Goal: Information Seeking & Learning: Compare options

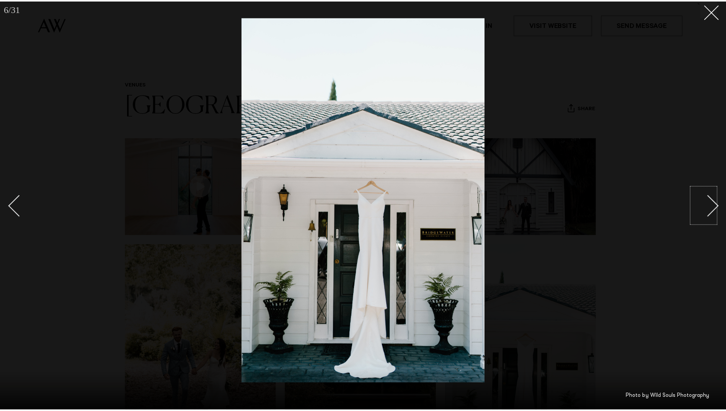
scroll to position [191, 0]
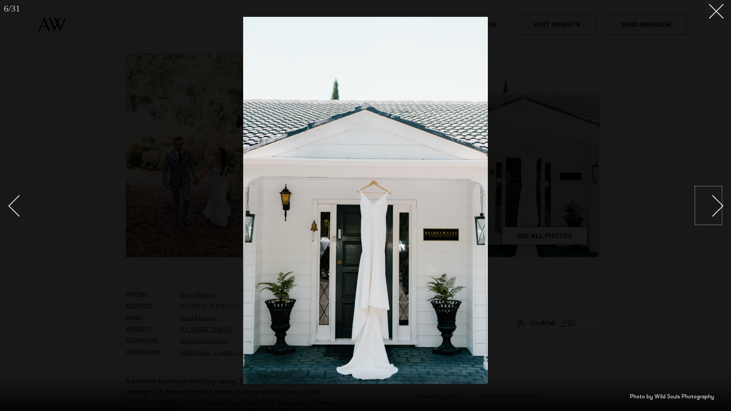
click at [718, 204] on div "Next slide" at bounding box center [713, 206] width 22 height 22
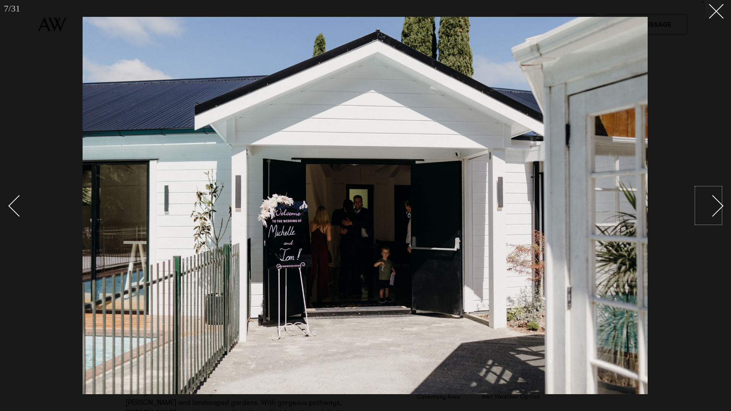
click at [721, 202] on link at bounding box center [708, 205] width 27 height 38
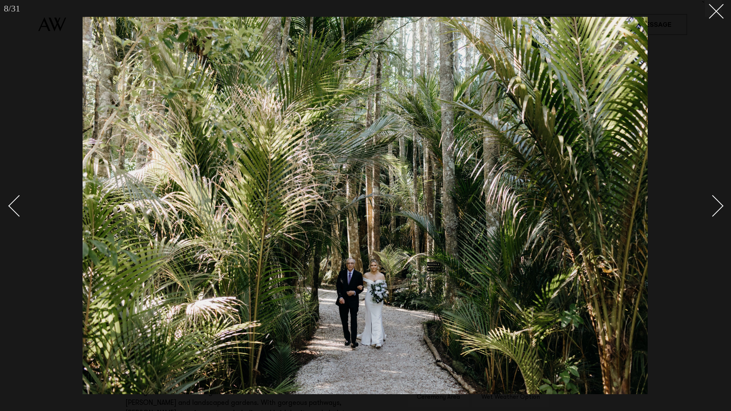
click at [721, 202] on link at bounding box center [708, 205] width 27 height 38
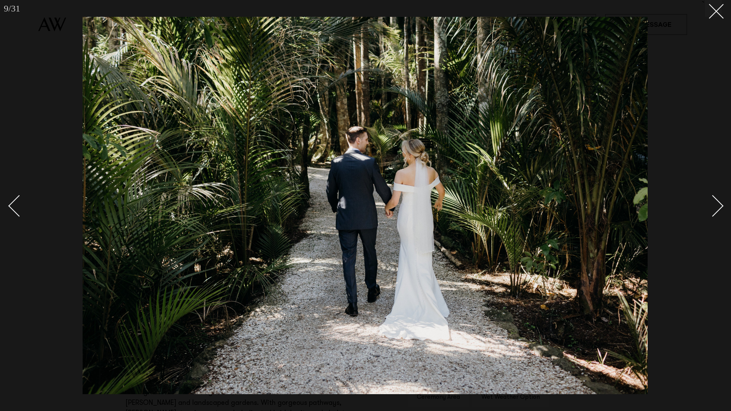
click at [721, 202] on link at bounding box center [708, 205] width 27 height 38
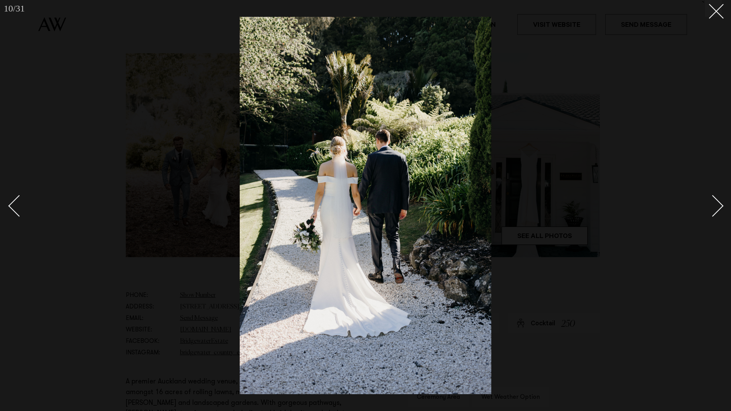
click at [721, 201] on link at bounding box center [708, 205] width 27 height 38
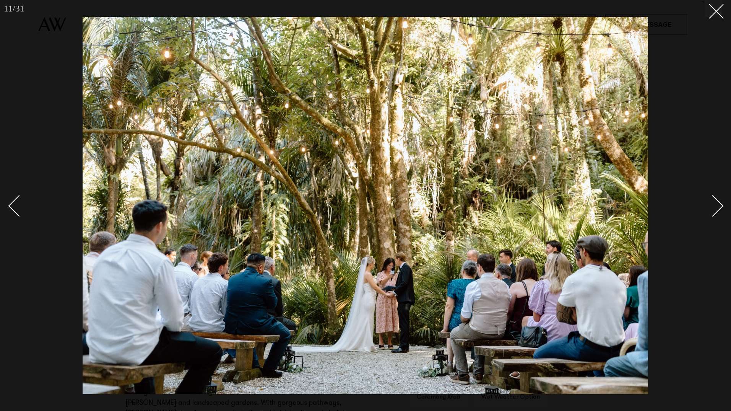
click at [722, 202] on link at bounding box center [708, 205] width 27 height 38
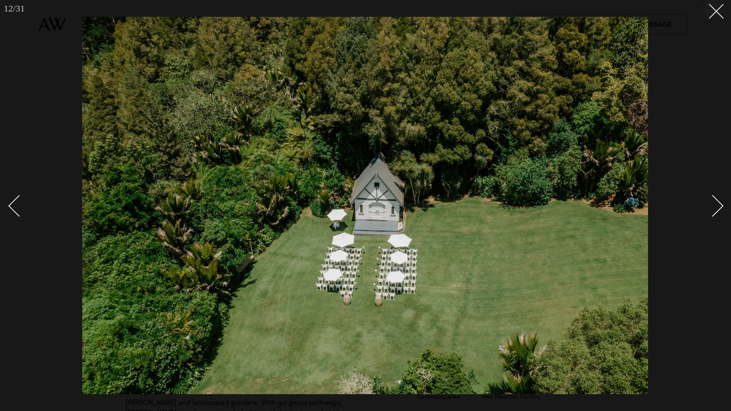
click at [722, 202] on link at bounding box center [708, 205] width 27 height 38
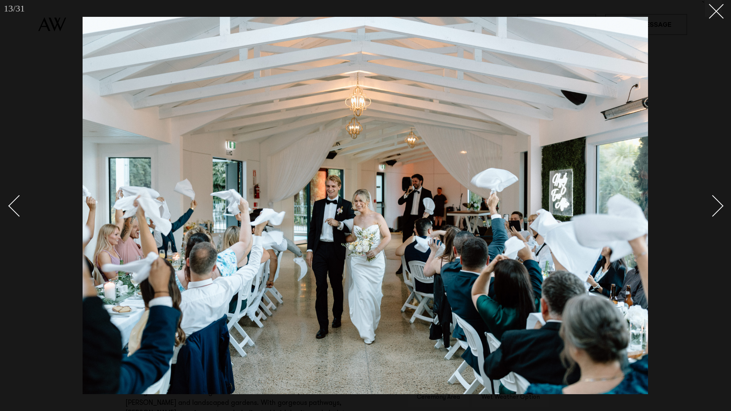
click at [722, 202] on link at bounding box center [708, 205] width 27 height 38
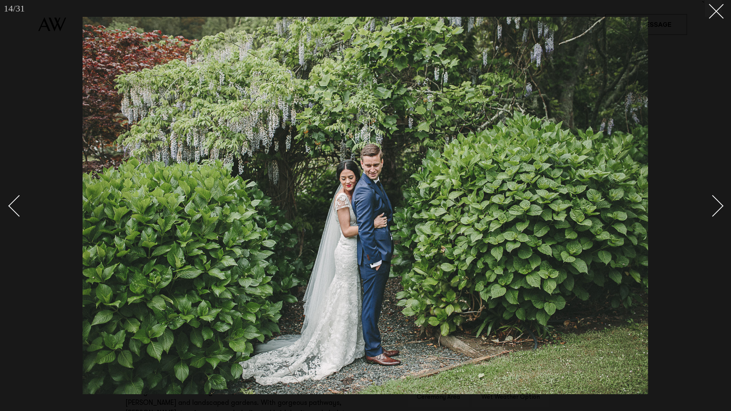
click at [722, 202] on link at bounding box center [708, 205] width 27 height 38
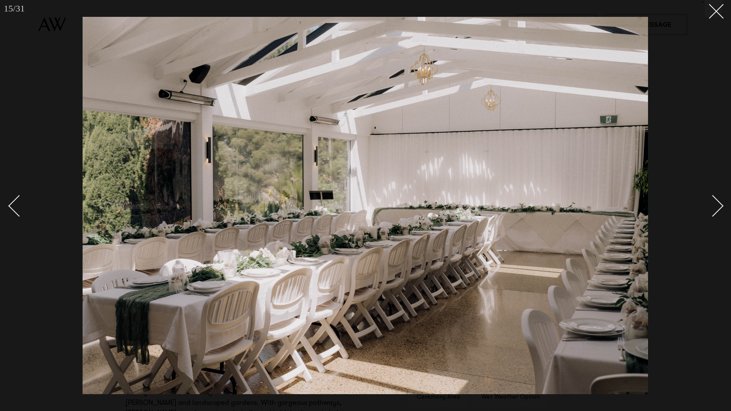
click at [720, 202] on div "Next slide" at bounding box center [713, 206] width 22 height 22
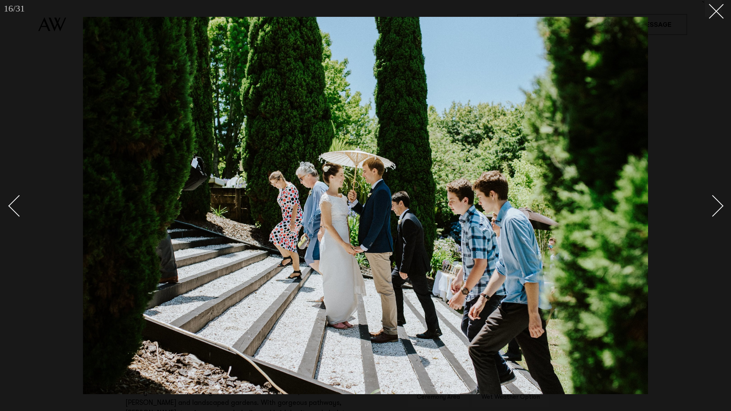
click at [720, 202] on div "Next slide" at bounding box center [713, 206] width 22 height 22
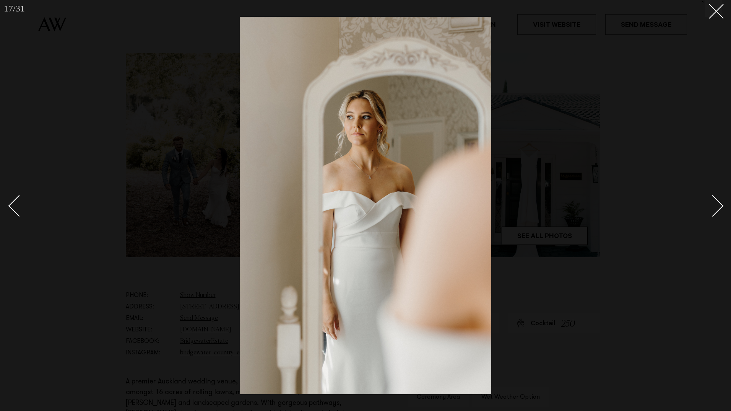
click at [720, 202] on div "Next slide" at bounding box center [713, 206] width 22 height 22
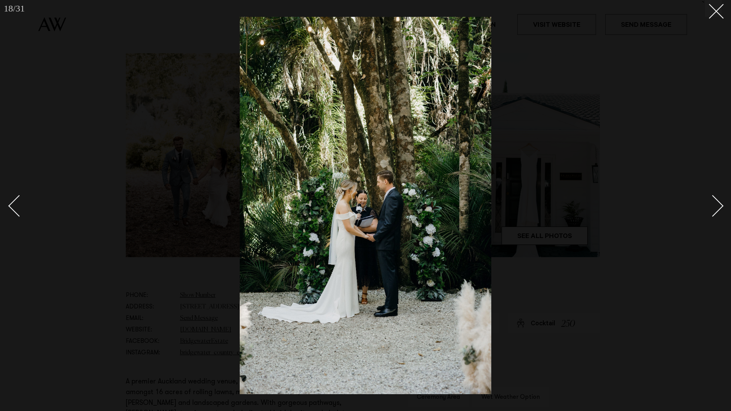
click at [720, 202] on div "Next slide" at bounding box center [713, 206] width 22 height 22
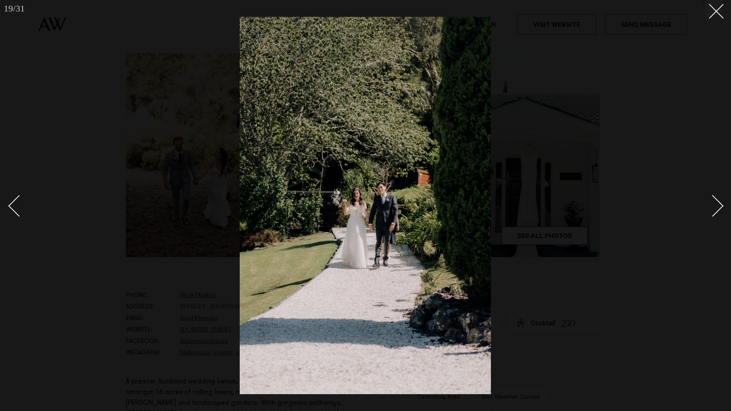
drag, startPoint x: 720, startPoint y: 202, endPoint x: 663, endPoint y: 159, distance: 71.5
click at [659, 157] on div at bounding box center [365, 205] width 731 height 411
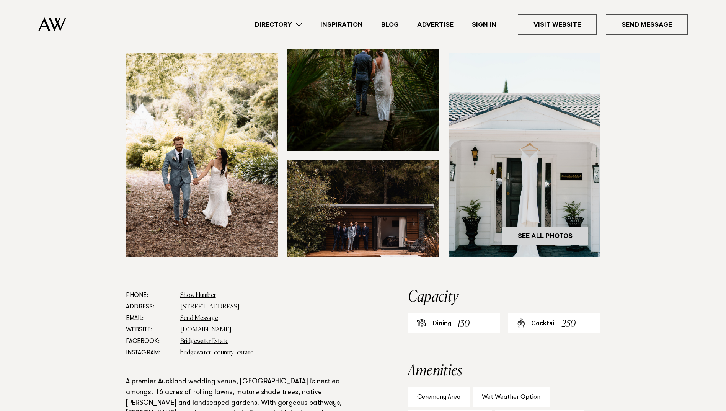
click at [551, 245] on link "See All Photos" at bounding box center [545, 235] width 86 height 18
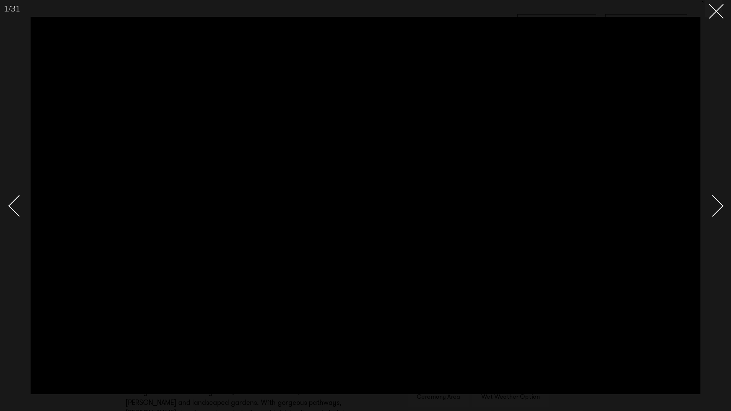
click at [719, 204] on div "Next slide" at bounding box center [713, 206] width 22 height 22
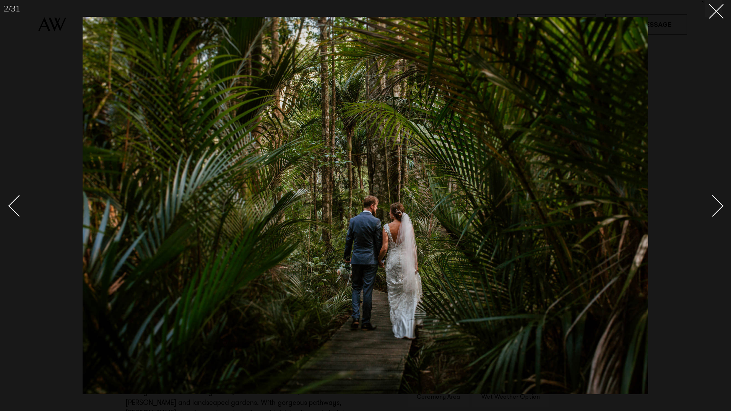
click at [719, 204] on div "Next slide" at bounding box center [713, 206] width 22 height 22
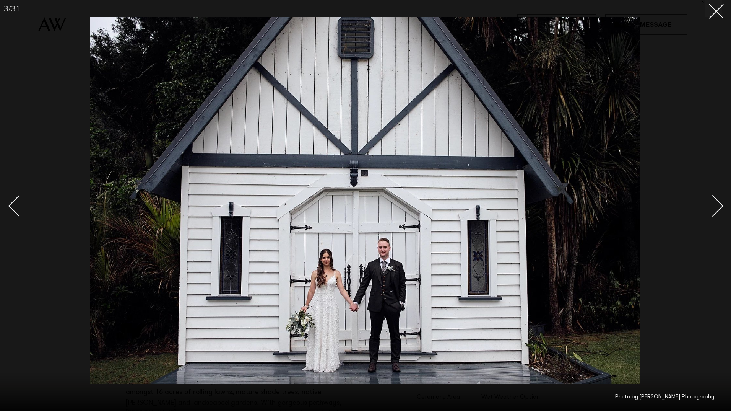
click at [719, 204] on div "Next slide" at bounding box center [713, 206] width 22 height 22
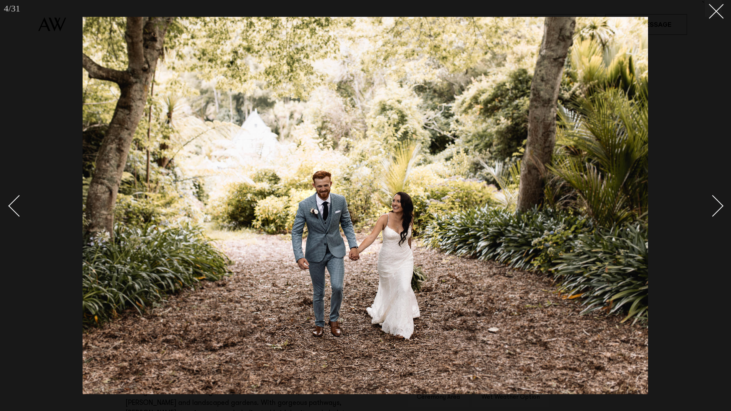
click at [719, 204] on div "Next slide" at bounding box center [713, 206] width 22 height 22
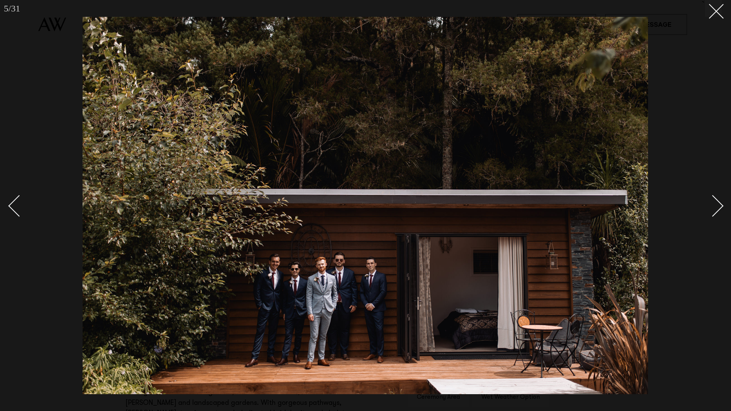
click at [719, 204] on div "Next slide" at bounding box center [713, 206] width 22 height 22
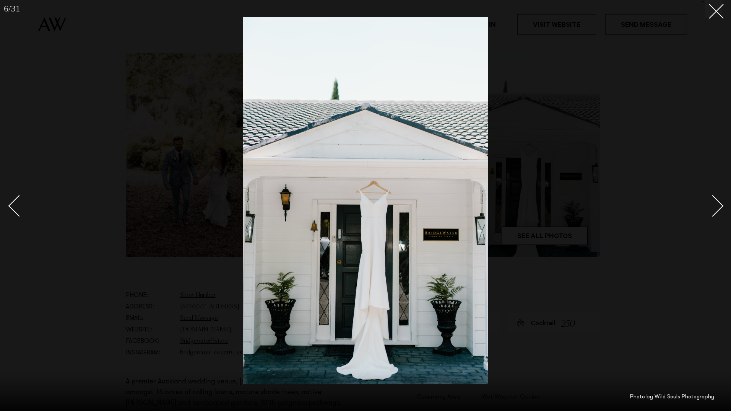
click at [719, 204] on div "Next slide" at bounding box center [713, 206] width 22 height 22
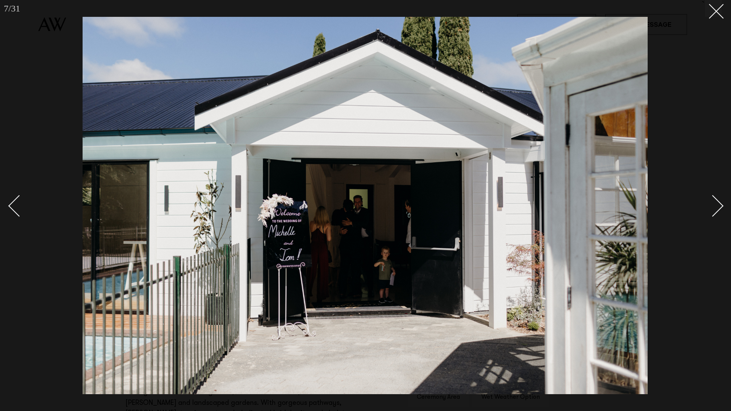
click at [719, 204] on div "Next slide" at bounding box center [713, 206] width 22 height 22
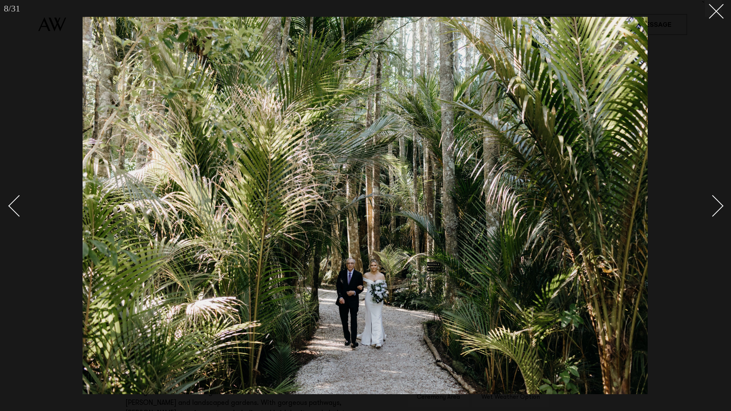
click at [719, 204] on div "Next slide" at bounding box center [713, 206] width 22 height 22
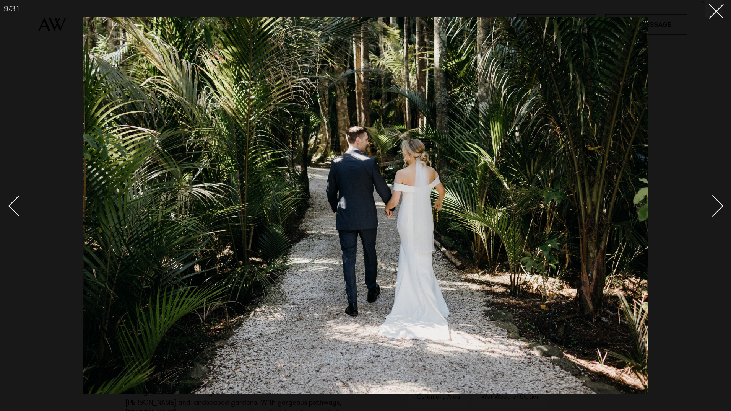
click at [719, 204] on div "Next slide" at bounding box center [713, 206] width 22 height 22
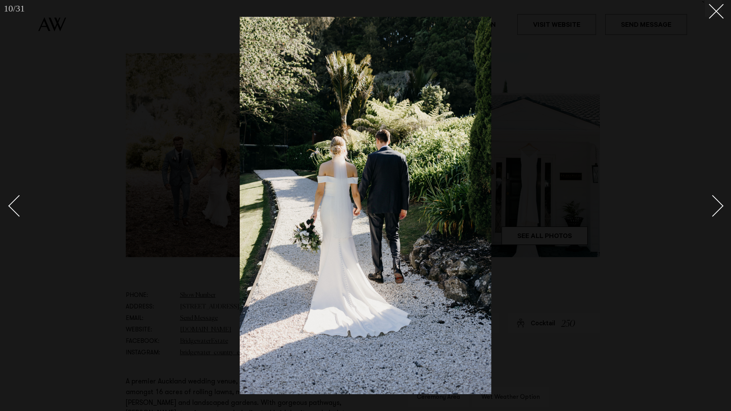
click at [719, 204] on div "Next slide" at bounding box center [713, 206] width 22 height 22
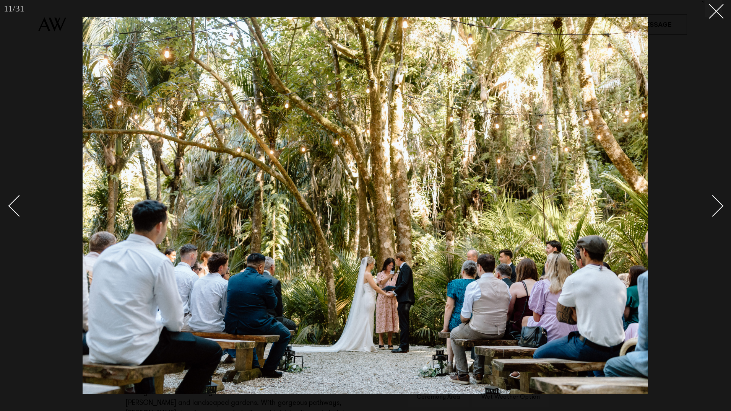
click at [719, 204] on div "Next slide" at bounding box center [713, 206] width 22 height 22
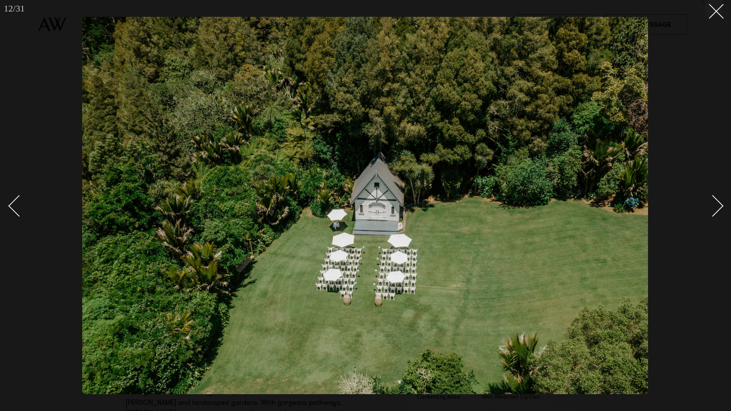
click at [719, 204] on div "Next slide" at bounding box center [713, 206] width 22 height 22
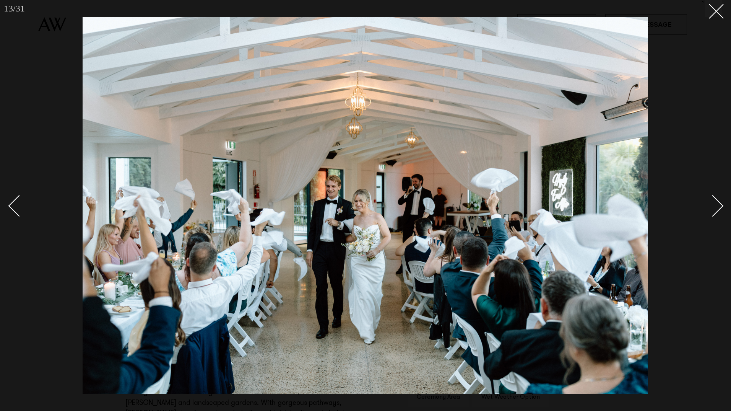
click at [719, 204] on div "Next slide" at bounding box center [713, 206] width 22 height 22
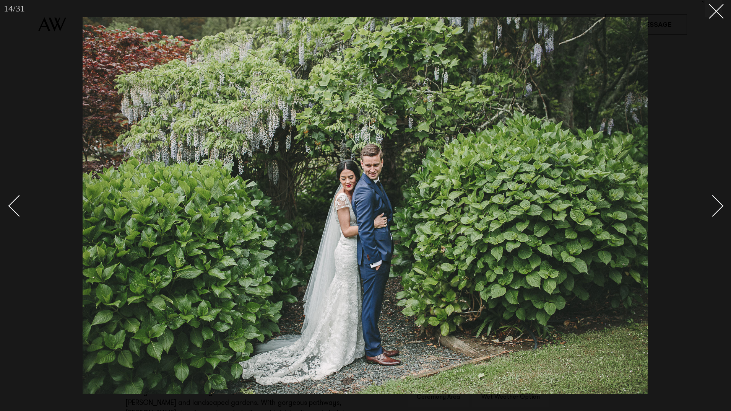
click at [719, 204] on div "Next slide" at bounding box center [713, 206] width 22 height 22
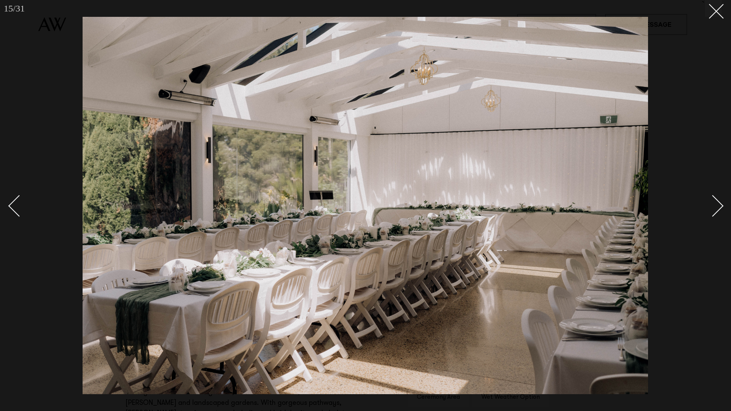
click at [719, 204] on div "Next slide" at bounding box center [713, 206] width 22 height 22
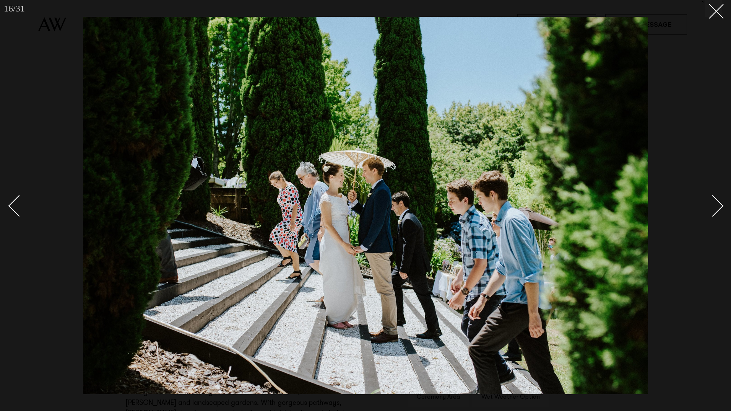
click at [719, 204] on div "Next slide" at bounding box center [713, 206] width 22 height 22
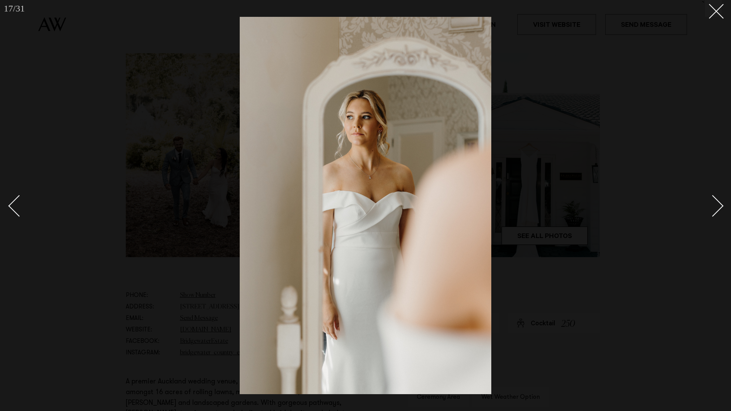
click at [719, 204] on div "Next slide" at bounding box center [713, 206] width 22 height 22
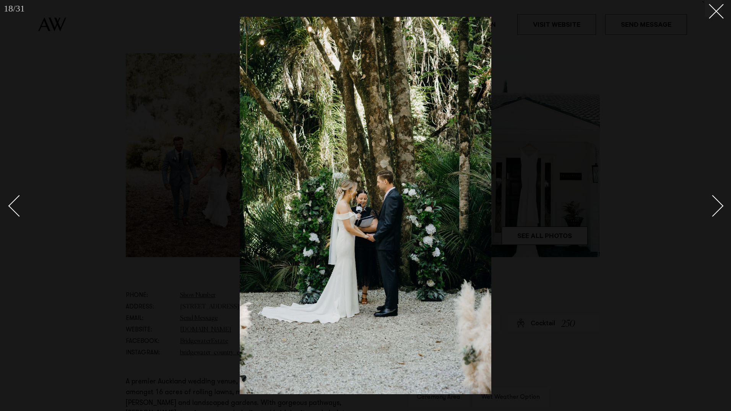
click at [719, 204] on div "Next slide" at bounding box center [713, 206] width 22 height 22
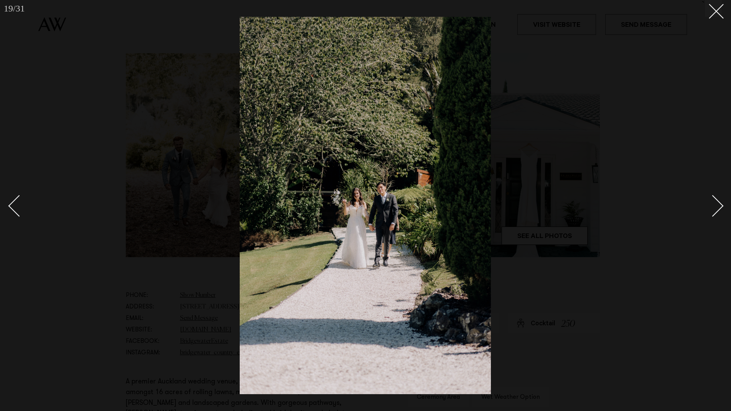
click at [719, 204] on div "Next slide" at bounding box center [713, 206] width 22 height 22
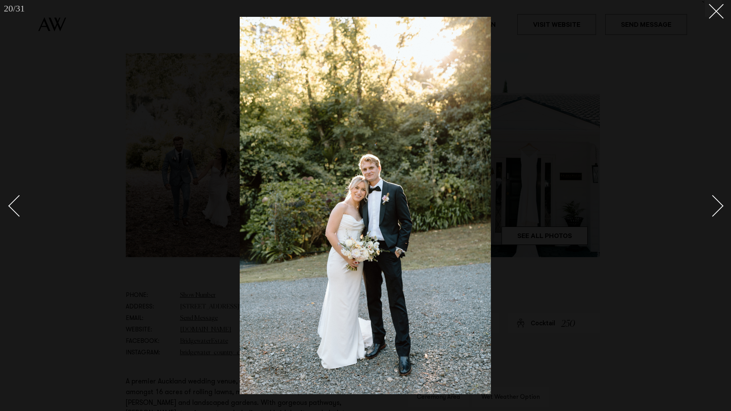
click at [719, 204] on div "Next slide" at bounding box center [713, 206] width 22 height 22
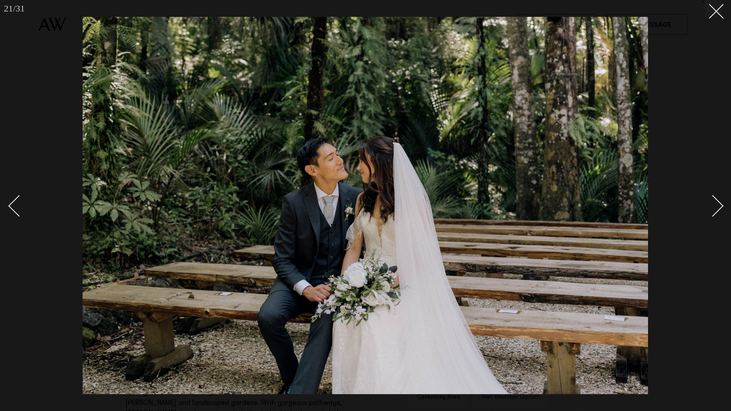
click at [719, 204] on div "Next slide" at bounding box center [713, 206] width 22 height 22
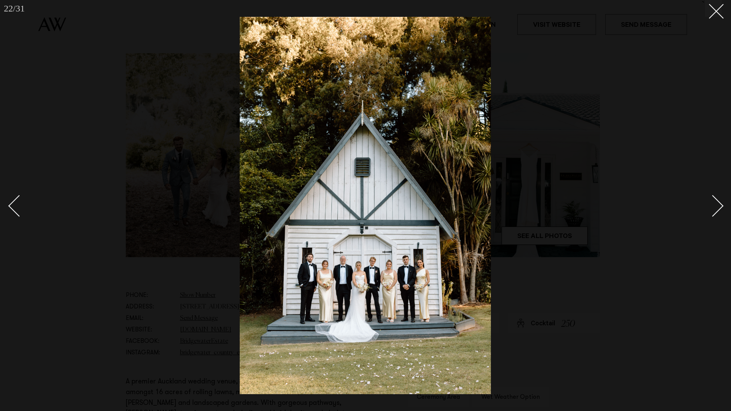
click at [721, 204] on div "Next slide" at bounding box center [713, 206] width 22 height 22
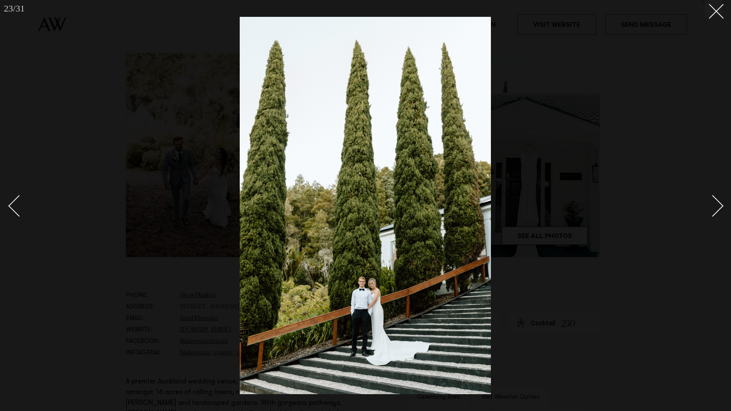
click at [721, 204] on div "Next slide" at bounding box center [713, 206] width 22 height 22
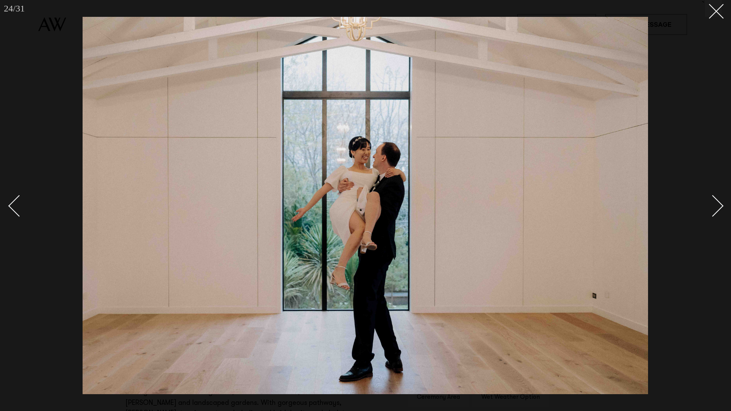
click at [721, 204] on div "Next slide" at bounding box center [713, 206] width 22 height 22
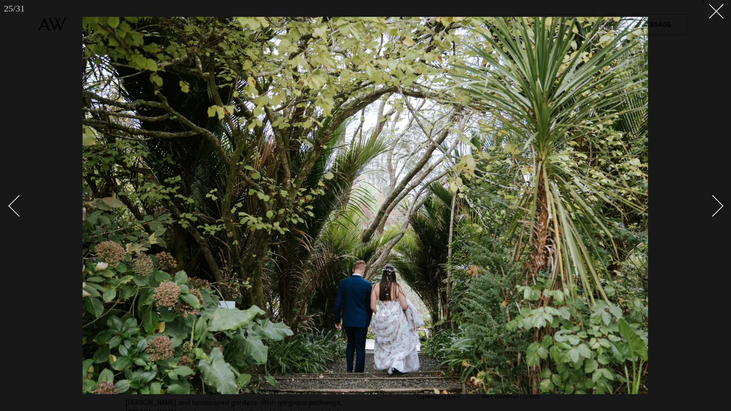
click at [721, 204] on div "Next slide" at bounding box center [713, 206] width 22 height 22
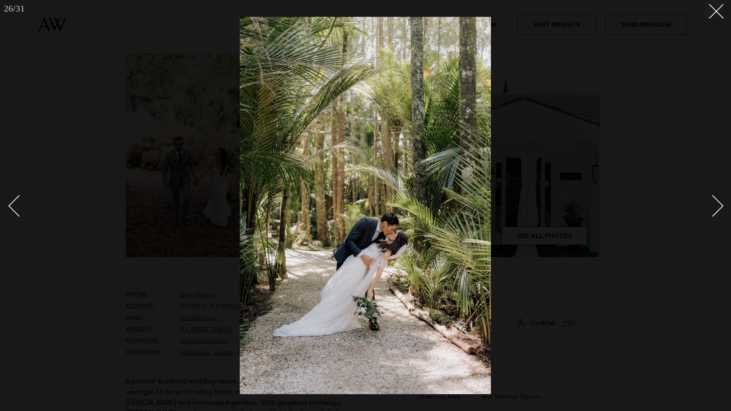
click at [721, 204] on div "Next slide" at bounding box center [713, 206] width 22 height 22
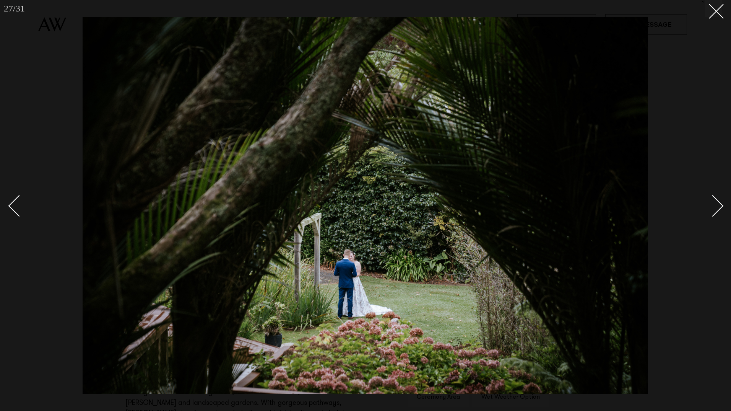
click at [721, 204] on div "Next slide" at bounding box center [713, 206] width 22 height 22
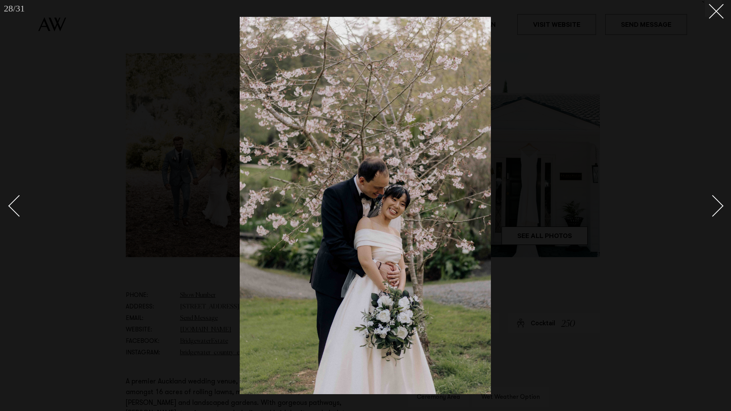
click at [721, 204] on div "Next slide" at bounding box center [713, 206] width 22 height 22
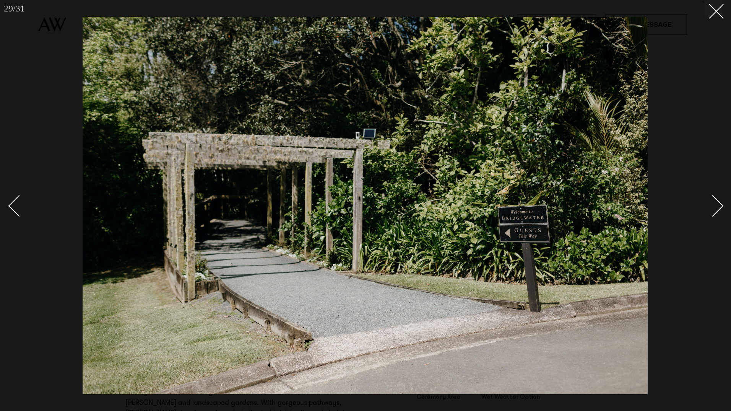
click at [721, 204] on div "Next slide" at bounding box center [713, 206] width 22 height 22
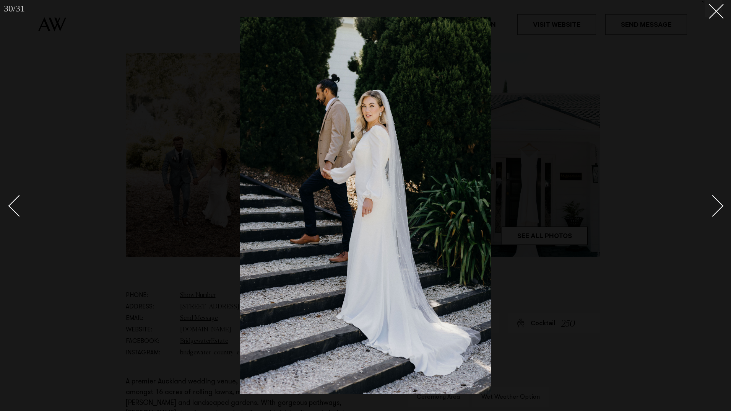
click at [721, 204] on div "Next slide" at bounding box center [713, 206] width 22 height 22
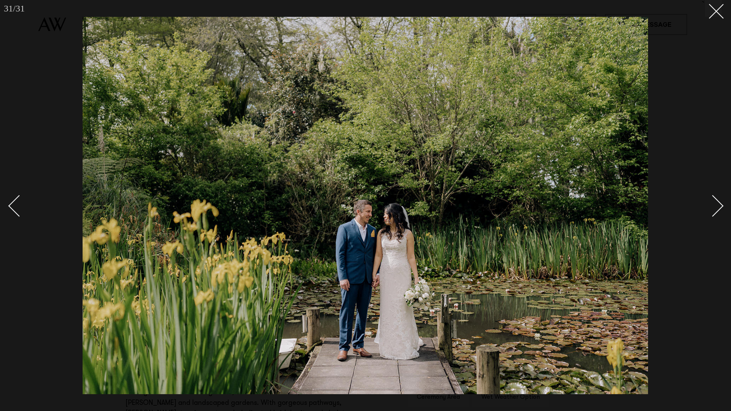
click at [721, 204] on div "Next slide" at bounding box center [713, 206] width 22 height 22
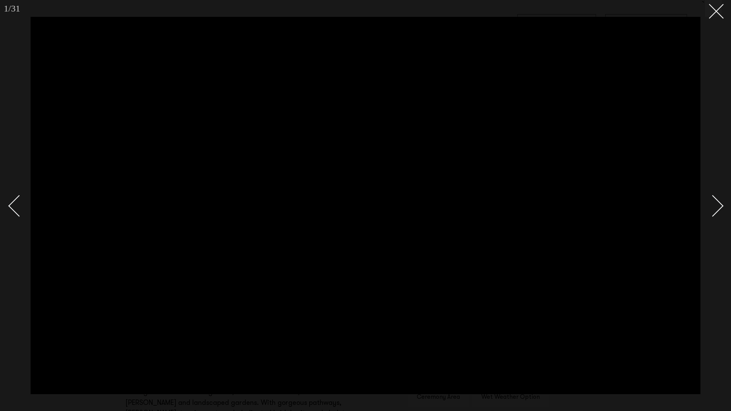
click at [721, 204] on div "Next slide" at bounding box center [713, 206] width 22 height 22
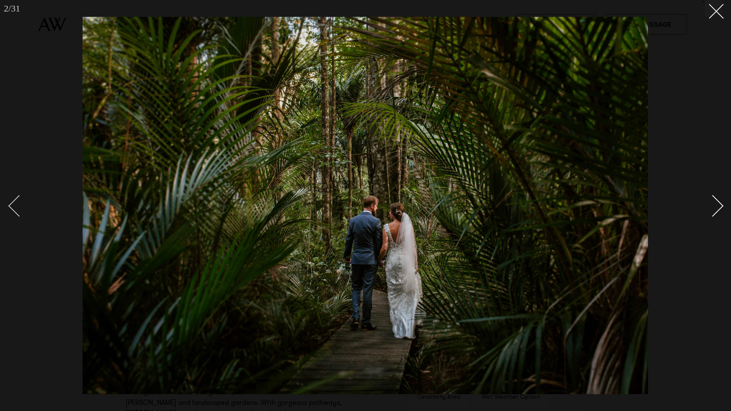
click at [14, 204] on div "Previous slide" at bounding box center [19, 206] width 22 height 22
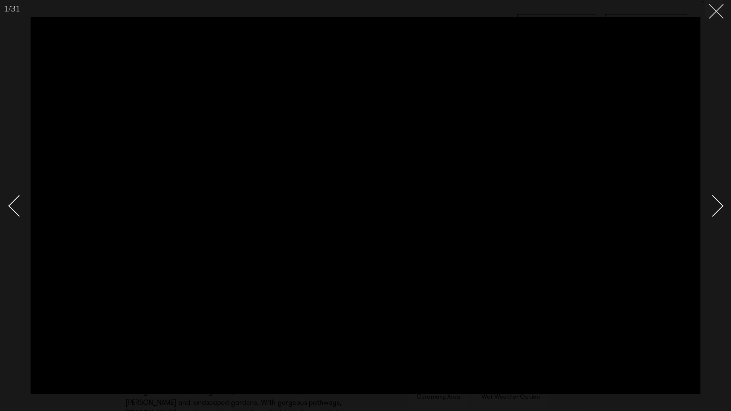
click at [718, 7] on icon at bounding box center [713, 8] width 9 height 9
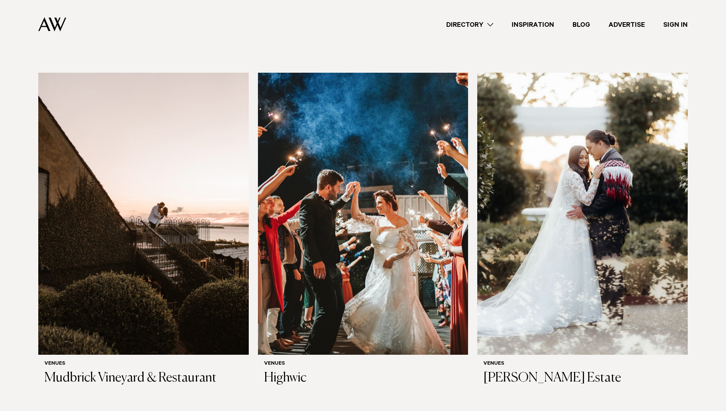
scroll to position [3978, 0]
click at [594, 174] on img at bounding box center [582, 214] width 210 height 282
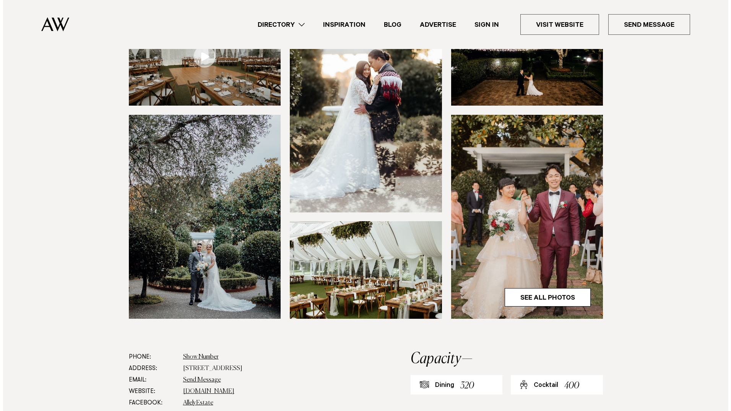
scroll to position [153, 0]
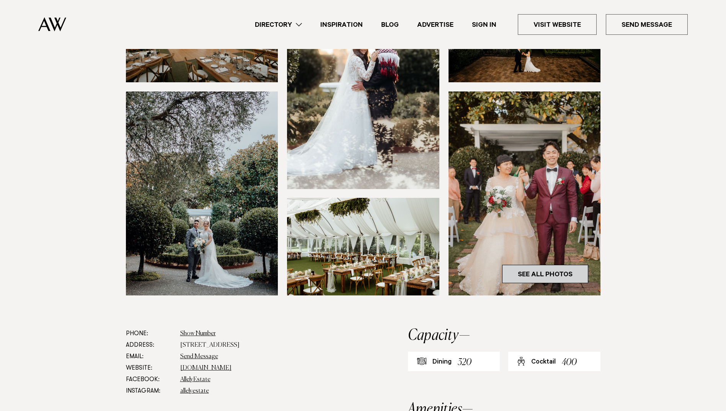
click at [526, 272] on link "See All Photos" at bounding box center [545, 274] width 86 height 18
